Goal: Transaction & Acquisition: Purchase product/service

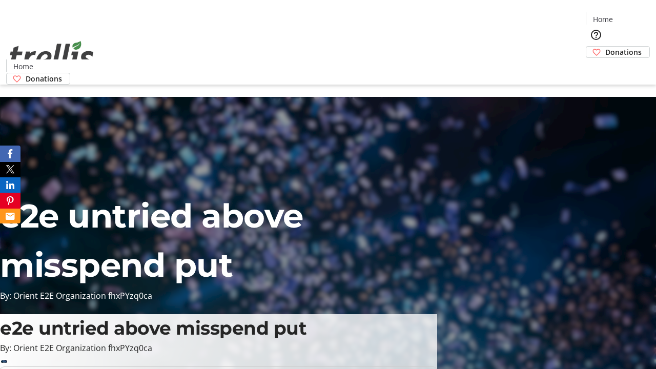
click at [605, 47] on span "Donations" at bounding box center [623, 52] width 36 height 11
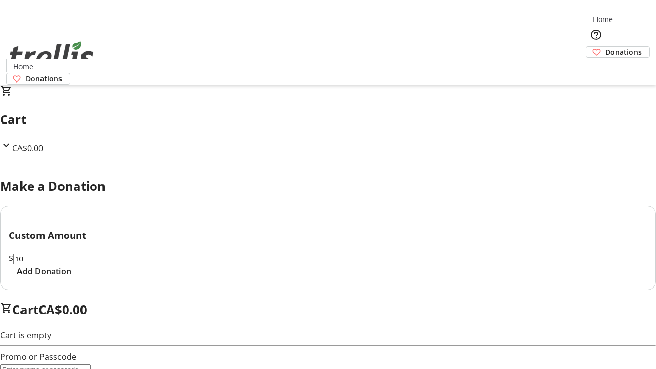
click at [71, 277] on span "Add Donation" at bounding box center [44, 271] width 54 height 12
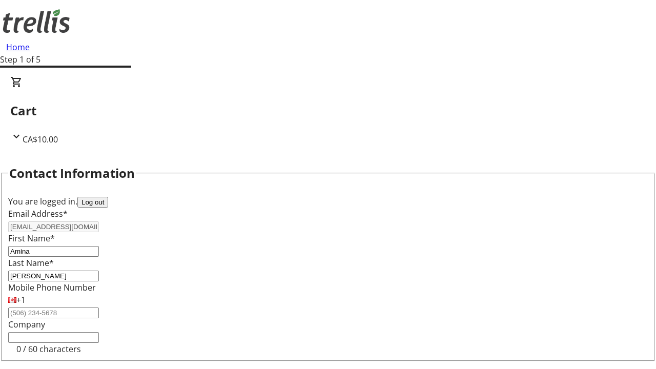
scroll to position [137, 0]
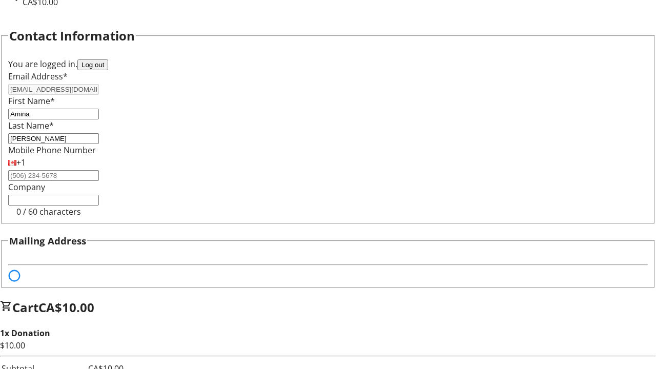
select select "BC"
select select "CA"
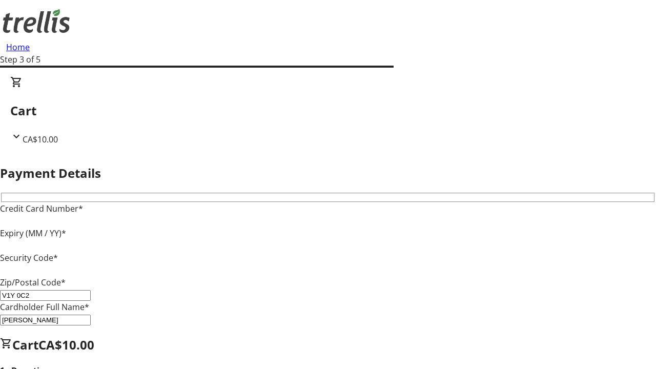
type input "V1Y 0C2"
